Goal: Navigation & Orientation: Find specific page/section

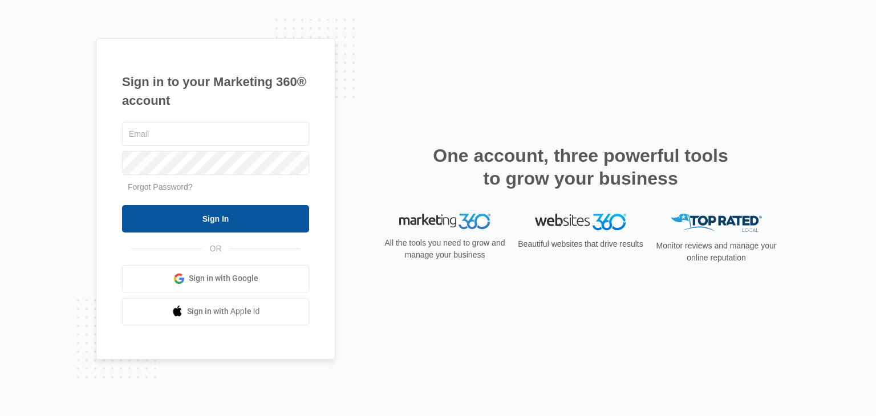
type input "[PERSON_NAME][EMAIL_ADDRESS][DOMAIN_NAME]"
click at [223, 214] on input "Sign In" at bounding box center [215, 218] width 187 height 27
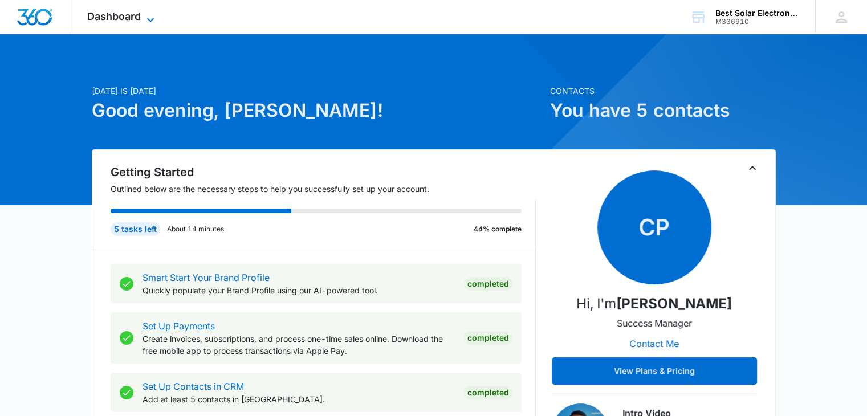
click at [147, 21] on icon at bounding box center [151, 20] width 14 height 14
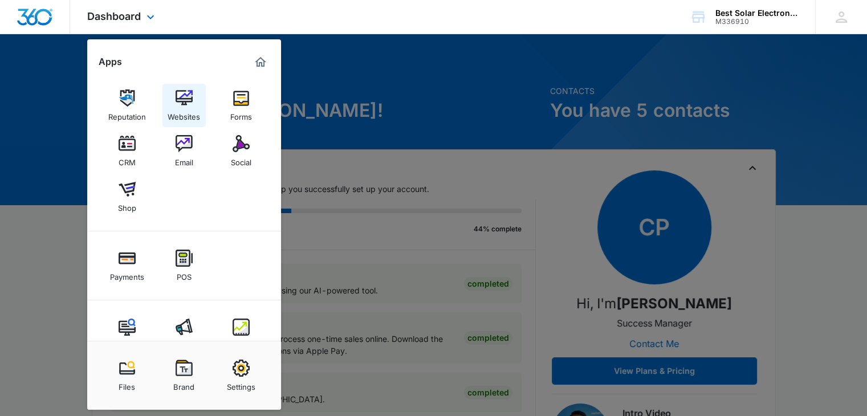
click at [182, 94] on img at bounding box center [184, 98] width 17 height 17
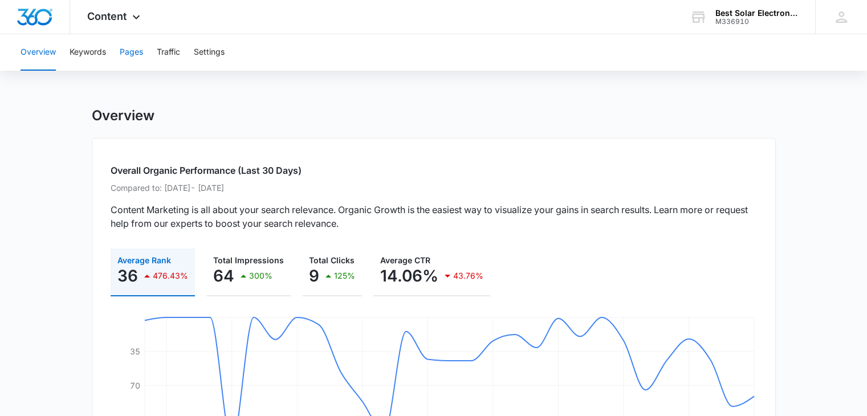
click at [137, 52] on button "Pages" at bounding box center [131, 52] width 23 height 36
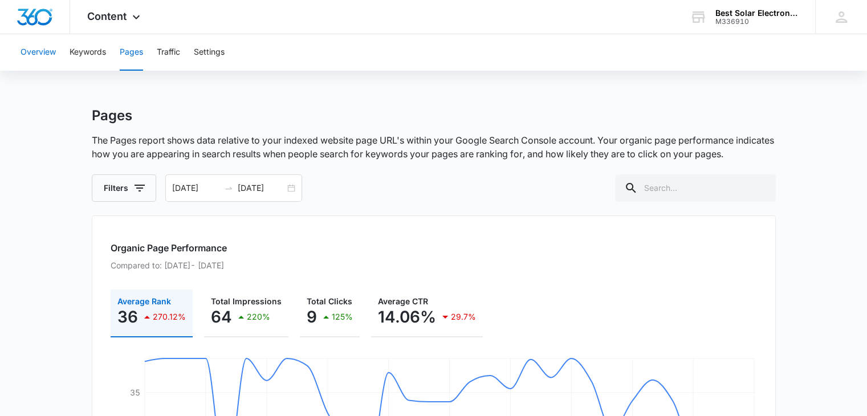
click at [44, 53] on button "Overview" at bounding box center [38, 52] width 35 height 36
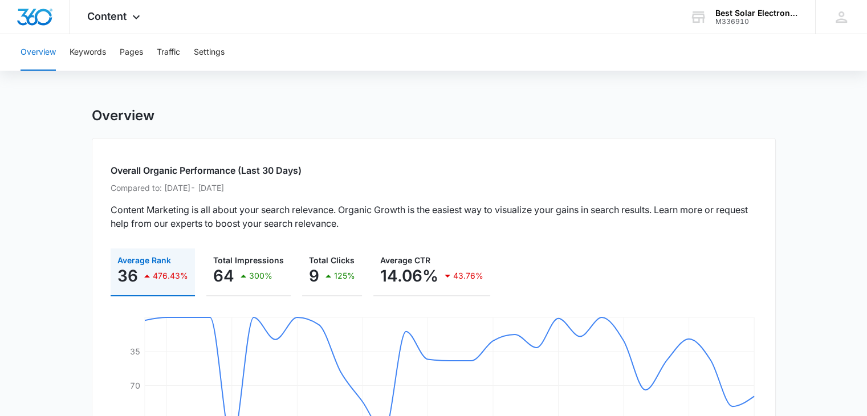
drag, startPoint x: 0, startPoint y: 1, endPoint x: 358, endPoint y: 119, distance: 377.0
click at [358, 119] on div "Overview" at bounding box center [434, 115] width 684 height 17
click at [132, 21] on icon at bounding box center [136, 20] width 14 height 14
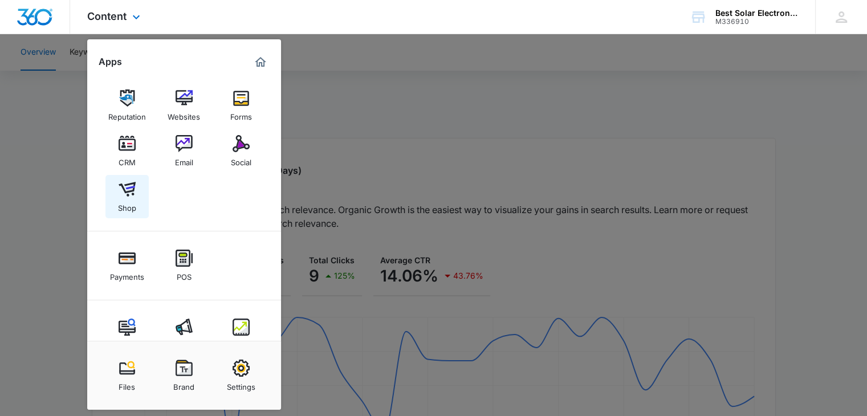
click at [127, 188] on img at bounding box center [127, 189] width 17 height 17
